Goal: Information Seeking & Learning: Learn about a topic

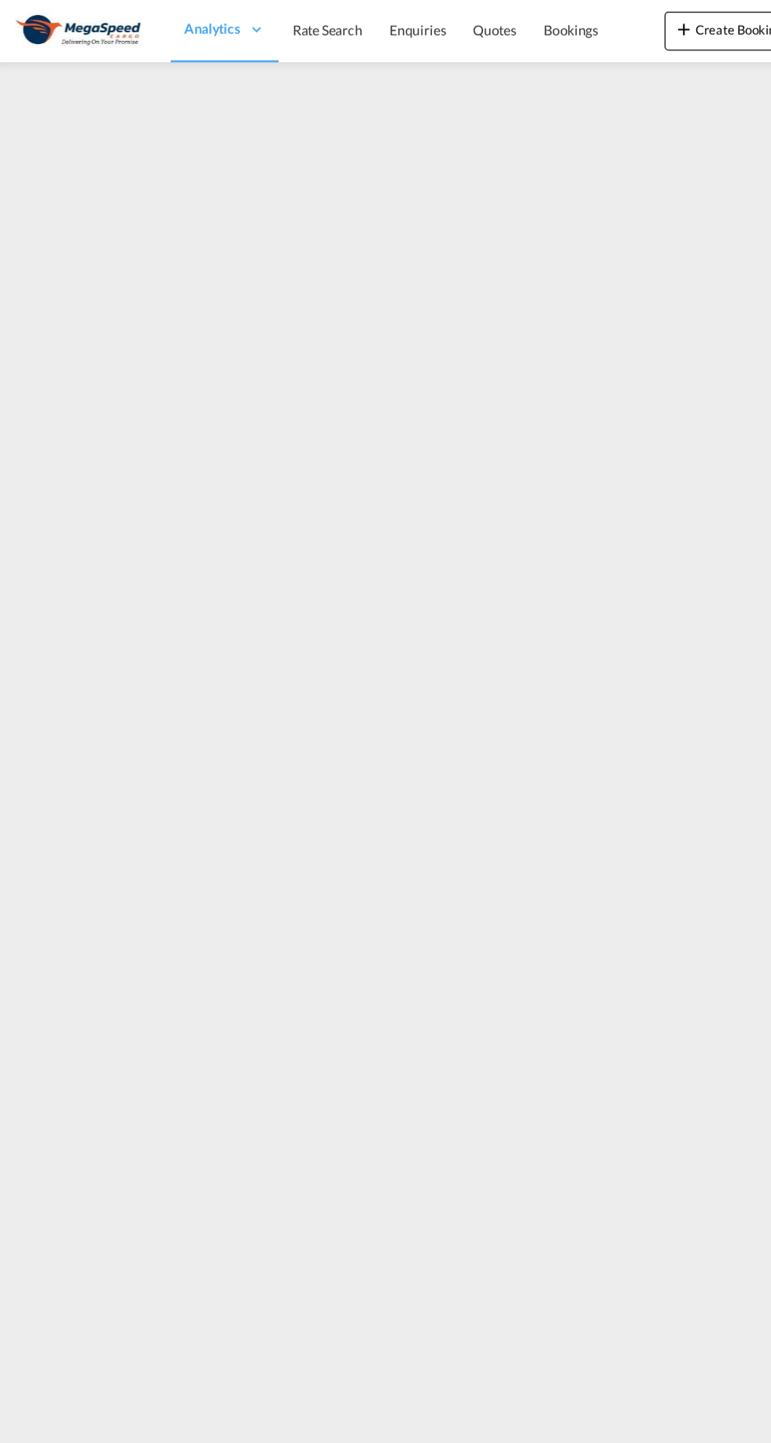
click at [244, 45] on link "Rate Search" at bounding box center [268, 24] width 79 height 51
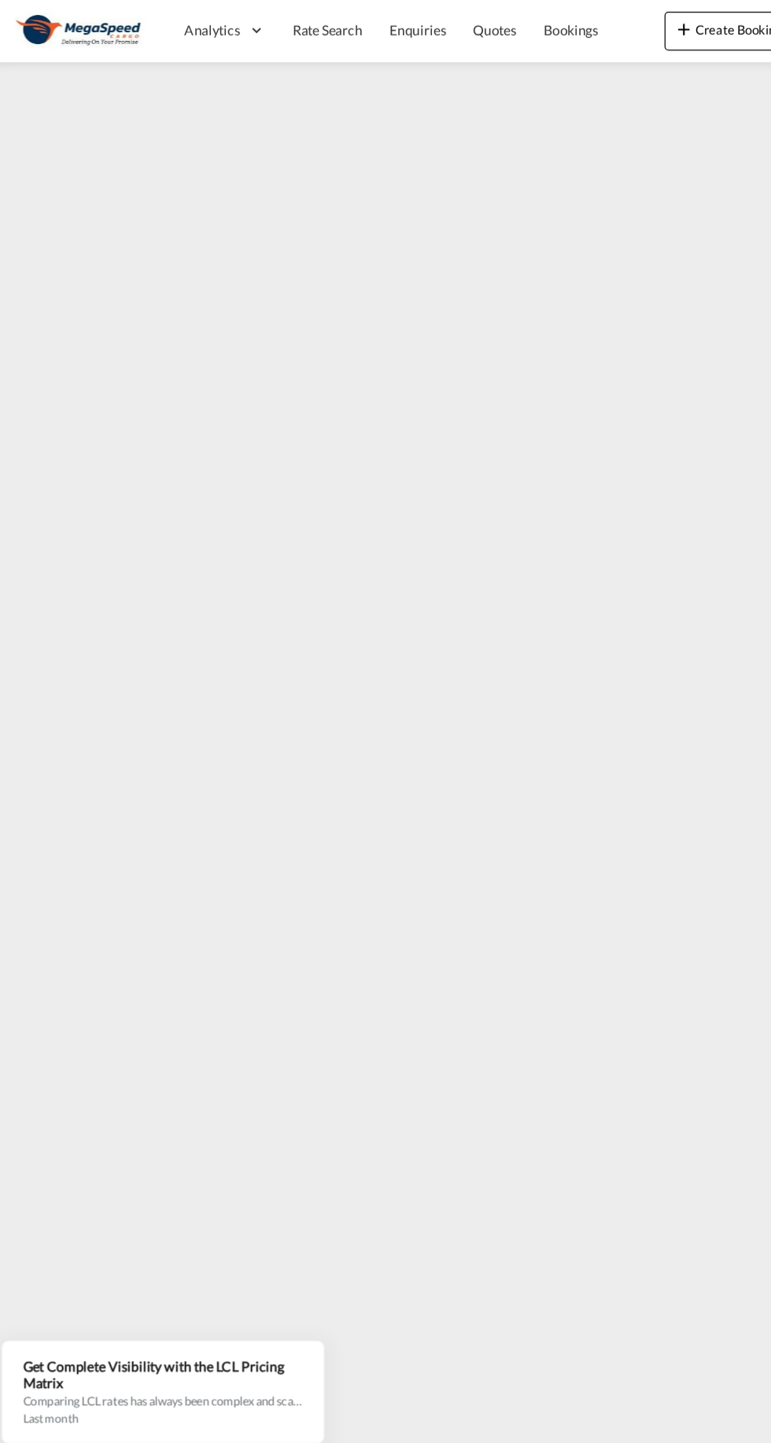
click at [190, 25] on span "Analytics" at bounding box center [175, 25] width 45 height 16
click at [259, 35] on link "Rate Search" at bounding box center [268, 24] width 79 height 51
